Goal: Register for event/course

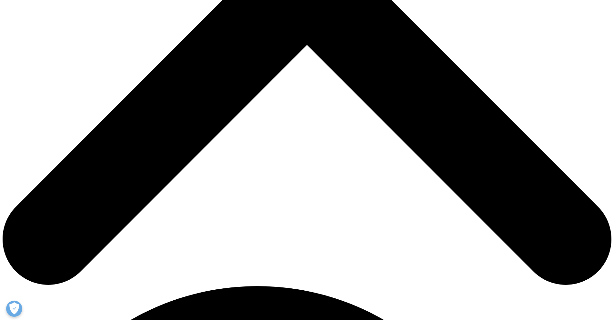
scroll to position [382, 0]
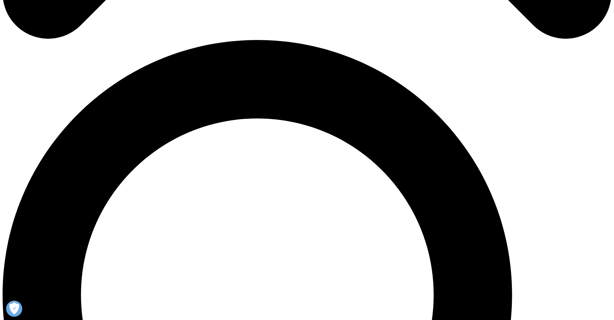
scroll to position [597, 0]
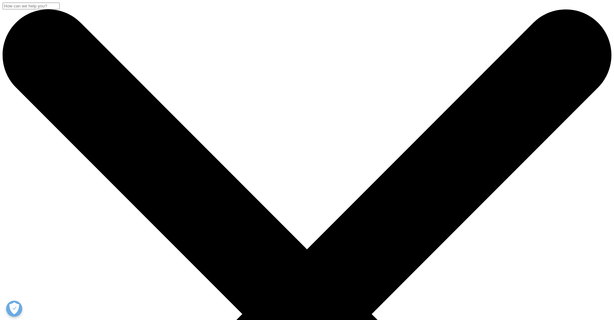
scroll to position [169, 380]
drag, startPoint x: 99, startPoint y: 87, endPoint x: 427, endPoint y: 88, distance: 327.6
copy div "SCDM Annual Conference 2025"
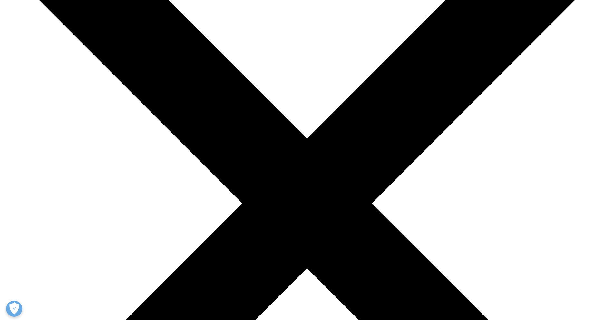
scroll to position [124, 0]
